Goal: Navigation & Orientation: Find specific page/section

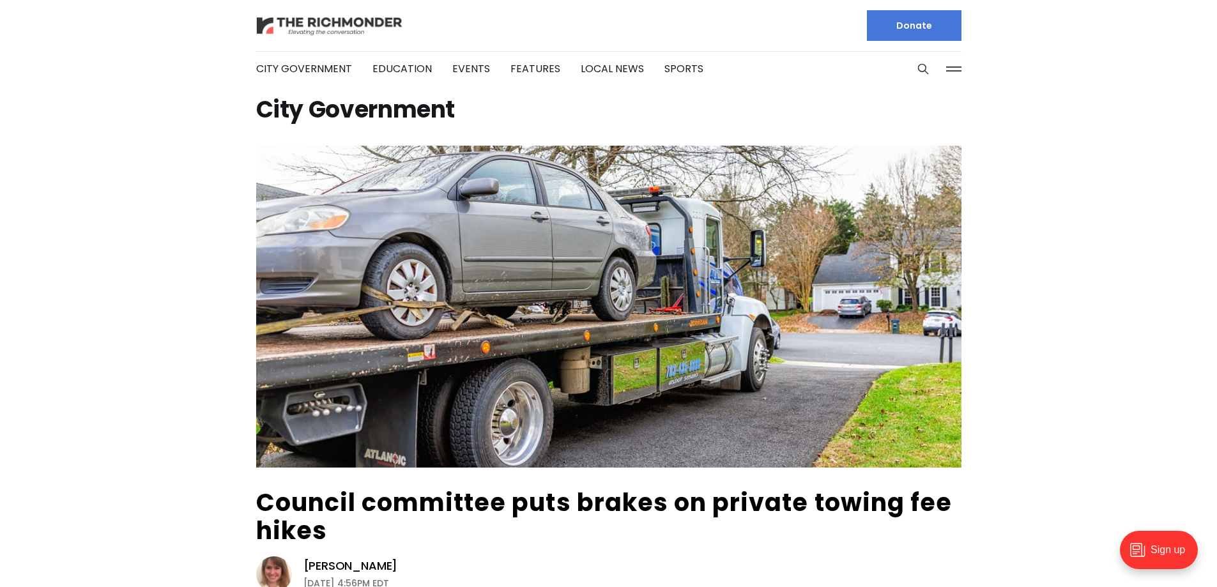
click at [315, 17] on img at bounding box center [329, 26] width 147 height 22
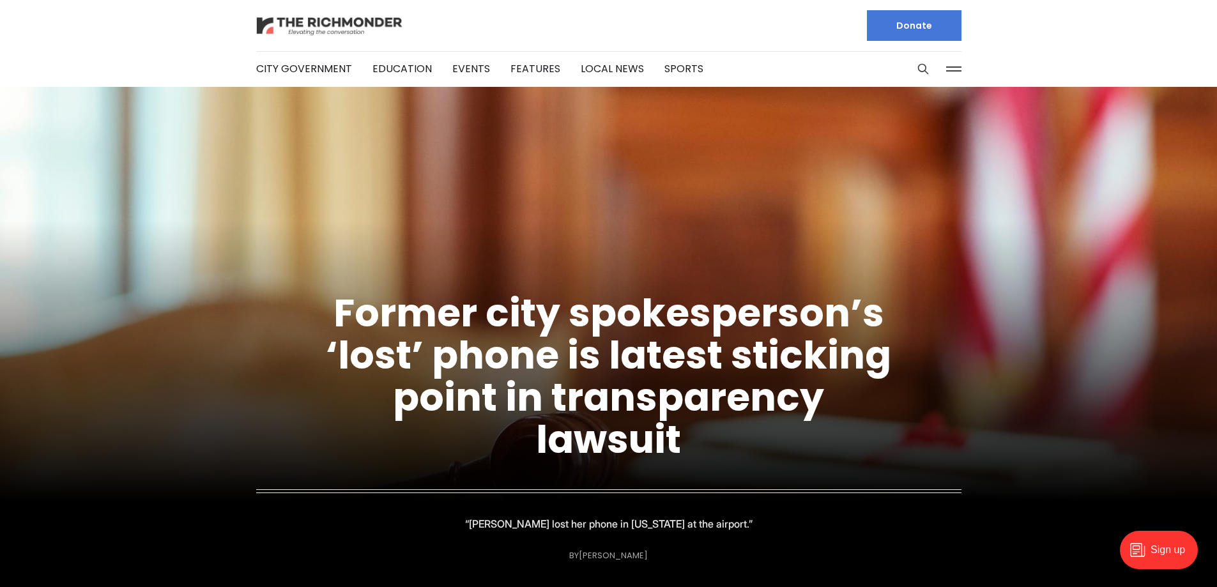
click at [286, 31] on img at bounding box center [329, 26] width 147 height 22
